Goal: Use online tool/utility: Utilize a website feature to perform a specific function

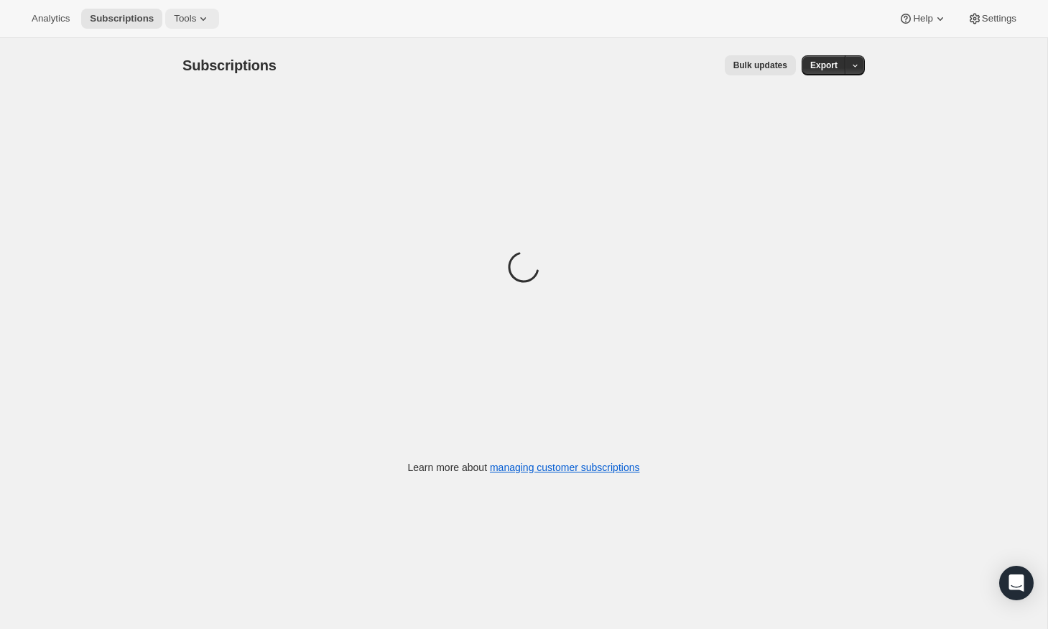
click at [196, 14] on icon at bounding box center [203, 18] width 14 height 14
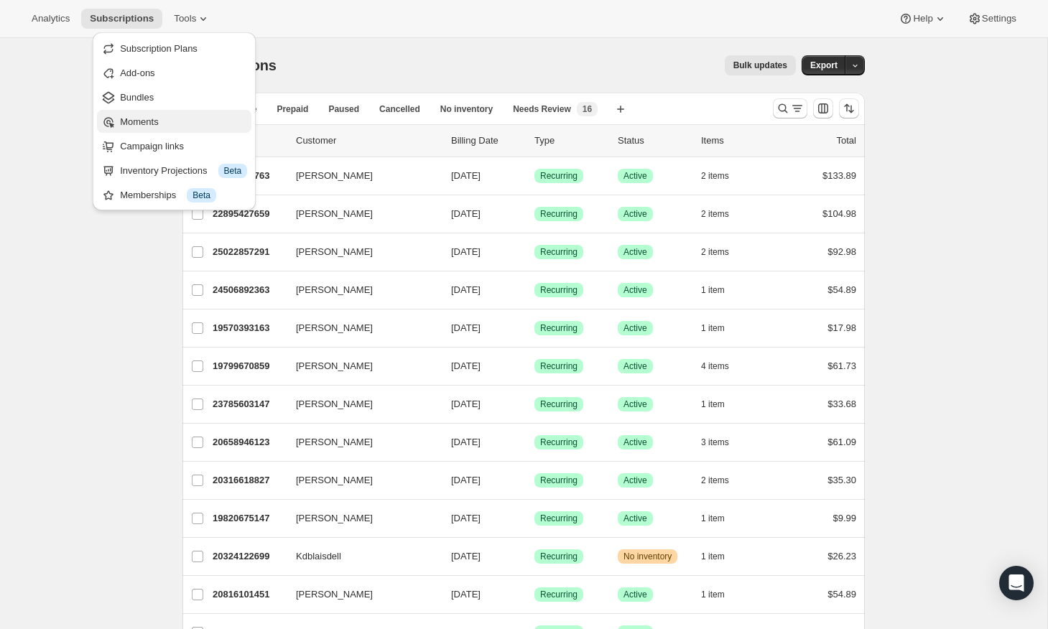
click at [148, 120] on span "Moments" at bounding box center [139, 121] width 38 height 11
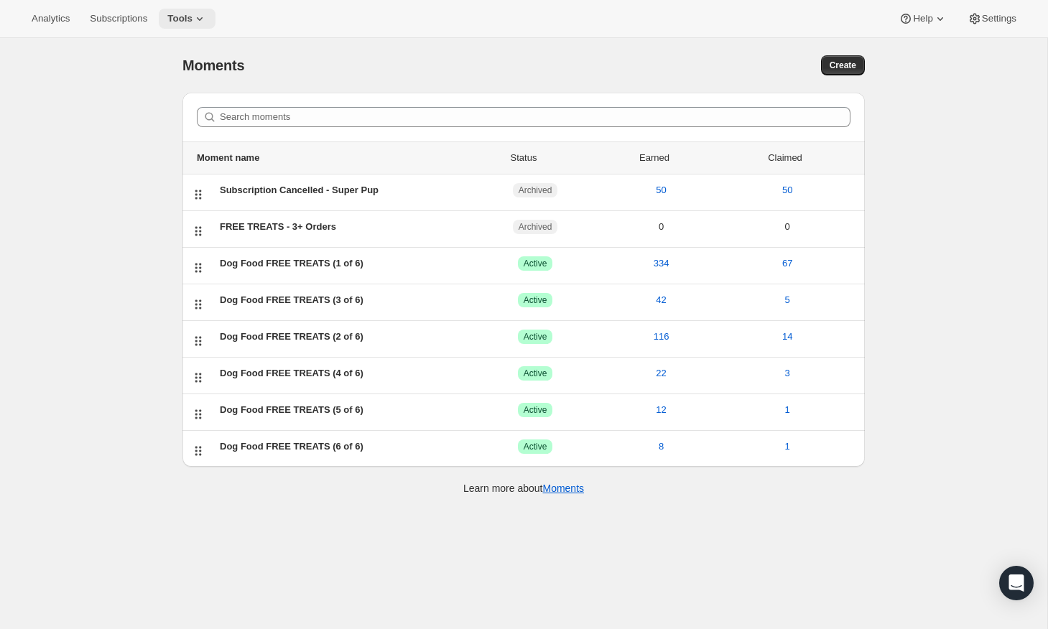
click at [178, 10] on button "Tools" at bounding box center [187, 19] width 57 height 20
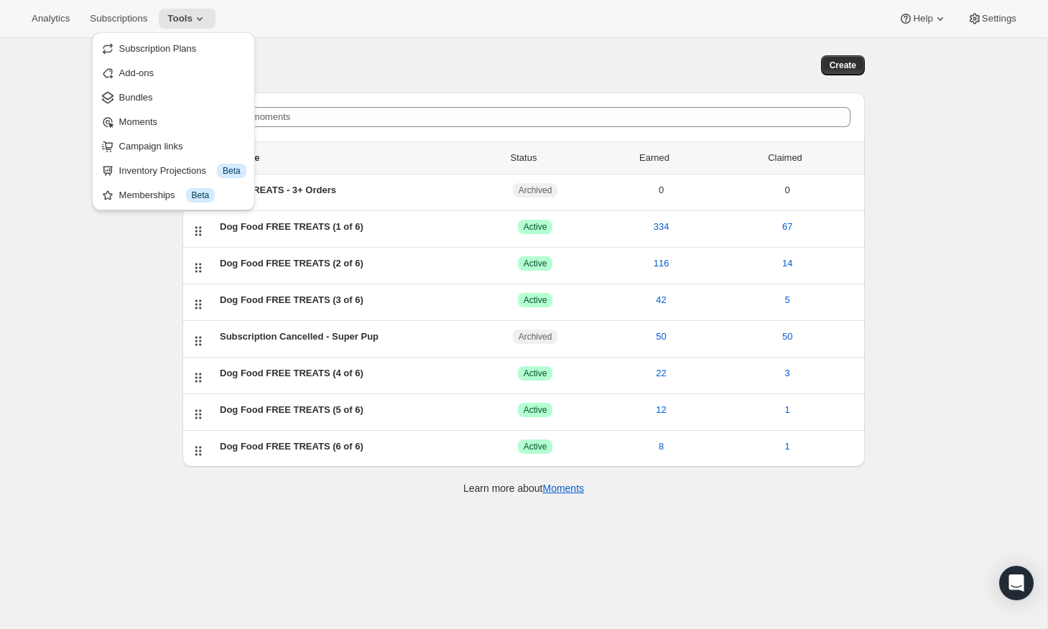
click at [335, 40] on div "Moments. This page is ready Moments Create" at bounding box center [523, 65] width 682 height 55
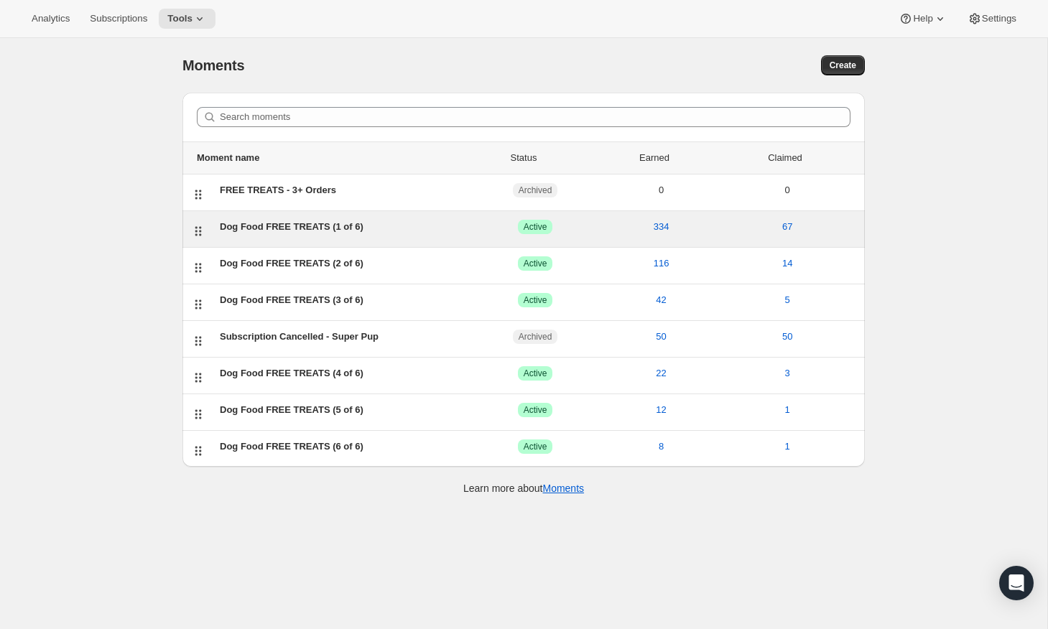
click at [310, 226] on div "Dog Food FREE TREATS (1 of 6)" at bounding box center [346, 227] width 252 height 14
